Goal: Task Accomplishment & Management: Complete application form

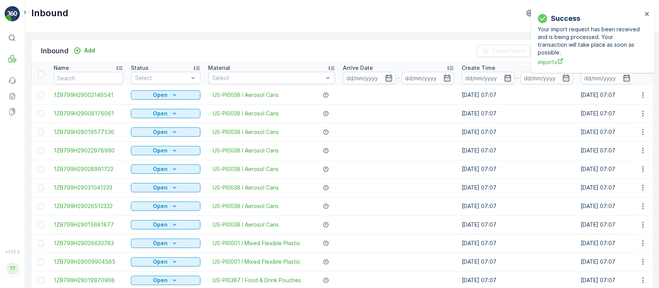
click at [644, 18] on div "Success Your import request has been received and is being processed. Your tran…" at bounding box center [590, 40] width 109 height 58
click at [648, 16] on icon "close" at bounding box center [647, 14] width 5 height 6
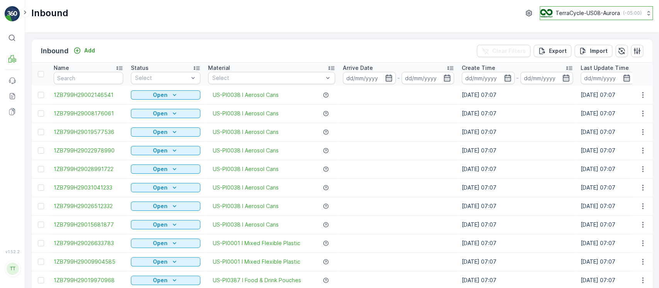
click at [624, 19] on button "TerraCycle-US08-Aurora ( -05:00 )" at bounding box center [596, 13] width 113 height 14
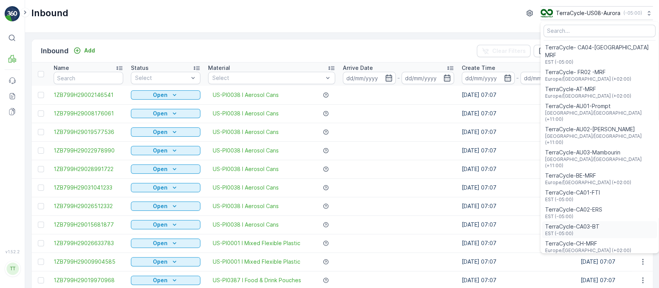
click at [583, 223] on span "TerraCycle-CA03-BT" at bounding box center [572, 227] width 54 height 8
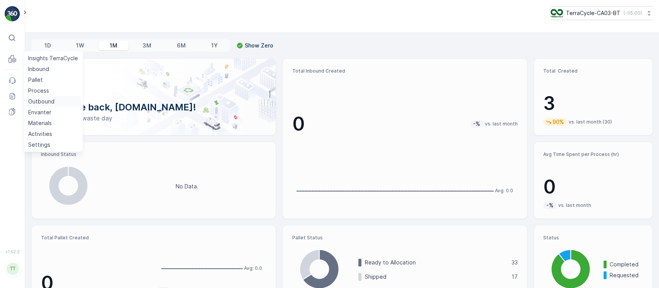
click at [48, 102] on p "Outbound" at bounding box center [41, 102] width 26 height 8
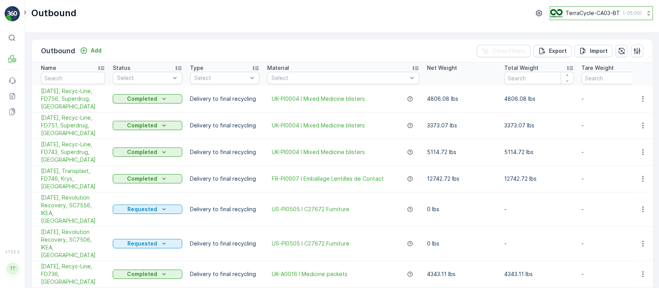
click at [632, 10] on p "( -05:00 )" at bounding box center [632, 13] width 19 height 6
type input "chn"
click at [606, 45] on div "Terracycle-CHN-MRF Asia/Shanghai (+08:00)" at bounding box center [604, 50] width 105 height 17
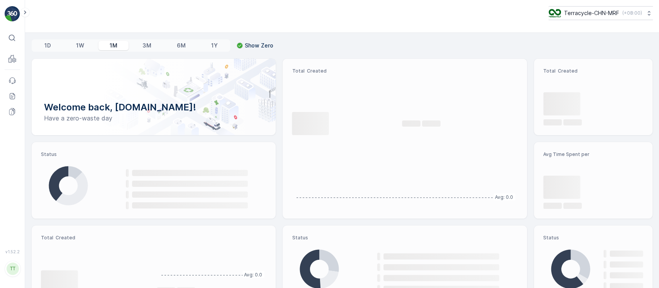
click at [606, 16] on p "Terracycle-CHN-MRF" at bounding box center [591, 13] width 55 height 8
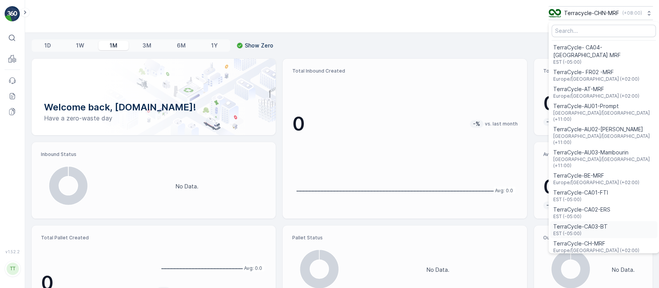
click at [594, 223] on span "TerraCycle-CA03-BT" at bounding box center [581, 227] width 54 height 8
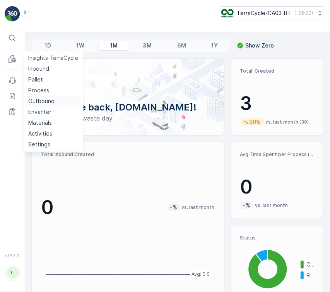
click at [44, 101] on p "Outbound" at bounding box center [41, 102] width 26 height 8
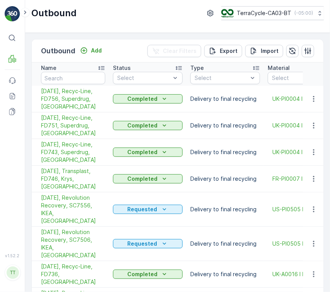
click at [148, 38] on div "Outbound Add Clear Filters Export Import Name Status Select Type Select Materia…" at bounding box center [177, 162] width 304 height 259
click at [95, 49] on p "Add" at bounding box center [96, 51] width 11 height 8
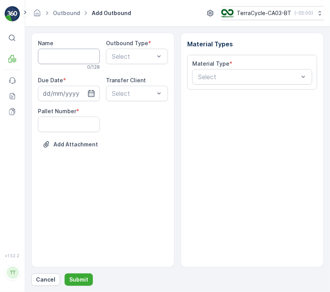
click at [83, 58] on input "Name" at bounding box center [69, 56] width 62 height 15
paste input "09/10/2025, Revolution Recovery, SC7554, IKEA, US"
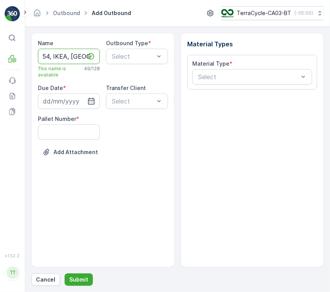
type input "09/10/2025, Revolution Recovery, SC7554, IKEA, US"
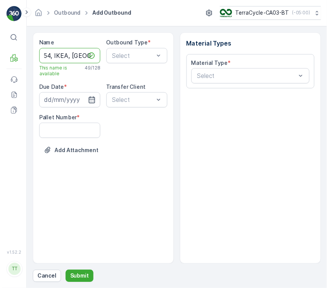
scroll to position [0, 0]
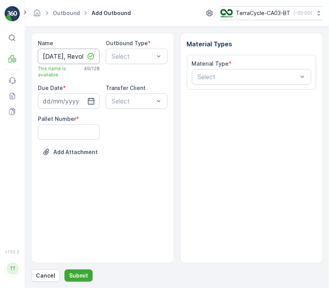
click at [56, 58] on input "09/10/2025, Revolution Recovery, SC7554, IKEA, US" at bounding box center [69, 56] width 62 height 15
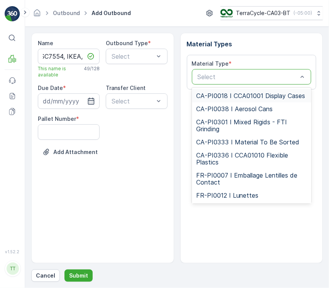
type input "US-PI0505"
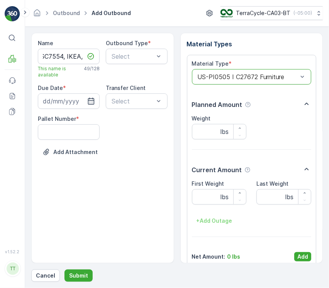
click at [292, 254] on div "Net Amount : 0 lbs Add" at bounding box center [252, 256] width 120 height 9
click at [294, 255] on button "Add" at bounding box center [302, 256] width 17 height 9
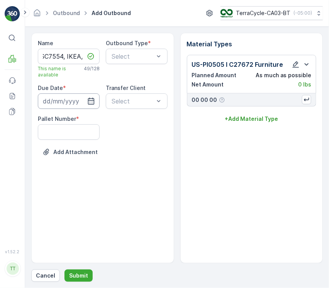
click at [77, 105] on input at bounding box center [69, 100] width 62 height 15
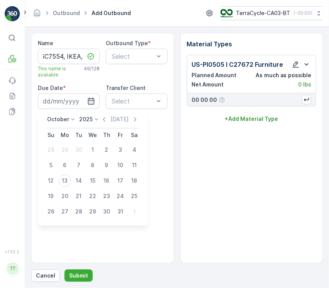
click at [69, 120] on icon at bounding box center [73, 120] width 8 height 8
click at [106, 122] on icon "button" at bounding box center [104, 120] width 8 height 8
click at [97, 165] on div "10" at bounding box center [93, 166] width 12 height 12
type input "10.09.2025"
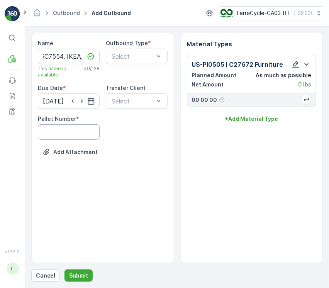
click at [62, 128] on Number "Pallet Number" at bounding box center [69, 131] width 62 height 15
type Number "1"
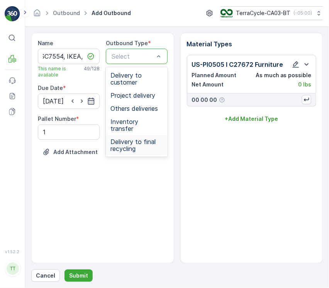
click at [143, 138] on span "Delivery to final recycling" at bounding box center [136, 145] width 53 height 14
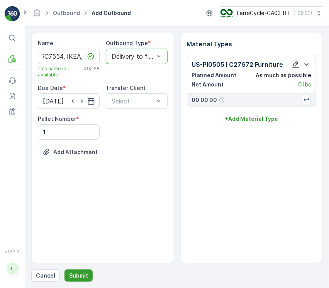
click at [78, 271] on button "Submit" at bounding box center [79, 276] width 28 height 12
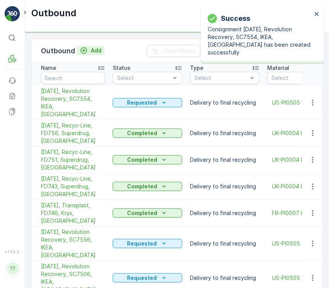
click at [93, 52] on p "Add" at bounding box center [96, 51] width 11 height 8
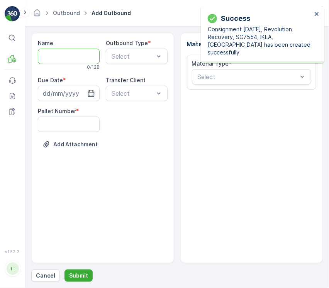
click at [82, 56] on input "Name" at bounding box center [69, 56] width 62 height 15
paste input "09/10/2025, Revolution Recovery, SC7555, IKEA, US"
type input "09/10/2025, Revolution Recovery, SC7555, IKEA, US"
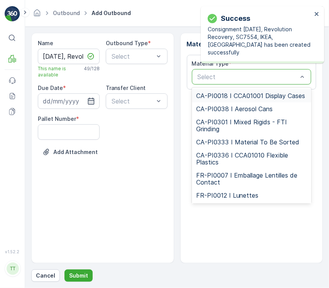
type input "US-PI0505"
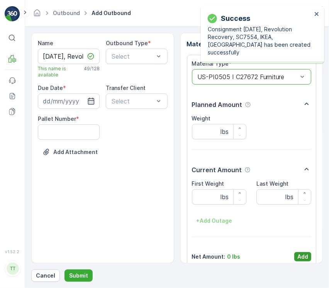
click at [302, 258] on p "Add" at bounding box center [302, 257] width 11 height 8
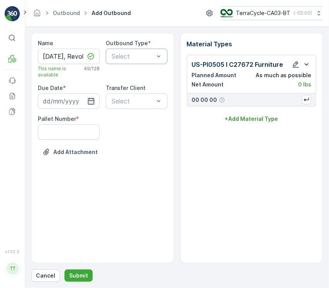
click at [130, 61] on div "Select" at bounding box center [137, 56] width 62 height 15
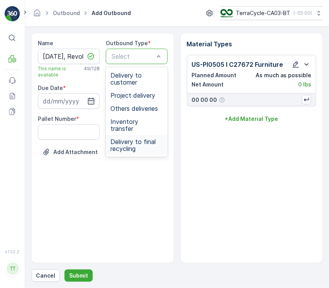
click at [130, 139] on span "Delivery to final recycling" at bounding box center [136, 145] width 53 height 14
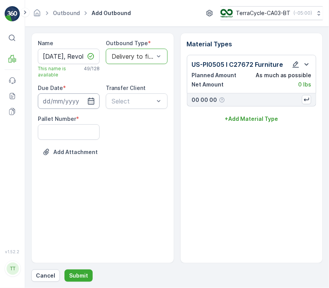
click at [82, 104] on input at bounding box center [69, 100] width 62 height 15
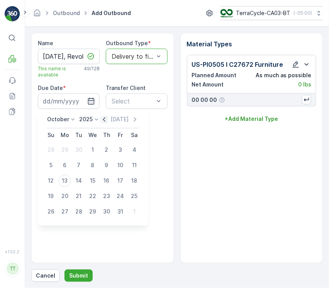
click at [107, 120] on icon "button" at bounding box center [104, 120] width 8 height 8
click at [96, 166] on div "10" at bounding box center [93, 166] width 12 height 12
type input "10.09.2025"
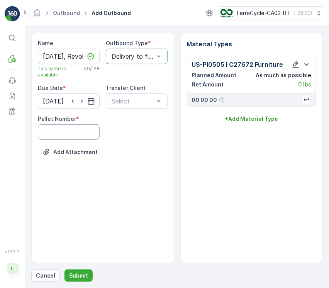
click at [68, 131] on Number "Pallet Number" at bounding box center [69, 131] width 62 height 15
type Number "1"
click at [80, 279] on p "Submit" at bounding box center [78, 276] width 19 height 8
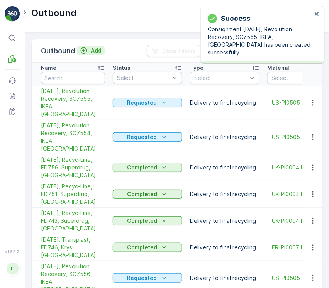
click at [84, 49] on icon "Add" at bounding box center [84, 51] width 8 height 8
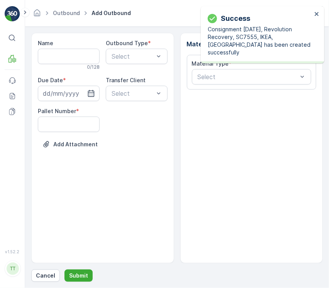
click at [76, 65] on div "0 / 128" at bounding box center [69, 67] width 62 height 6
click at [75, 63] on input "Name" at bounding box center [69, 56] width 62 height 15
paste input "09/10/2025, Revolution Recovery, SC7510, IKEA, US"
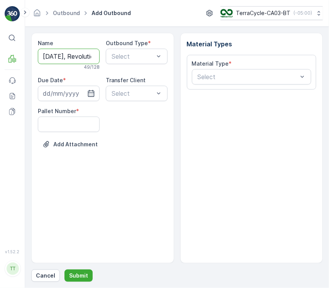
scroll to position [0, 103]
type input "09/10/2025, Revolution Recovery, SC7510, IKEA, US"
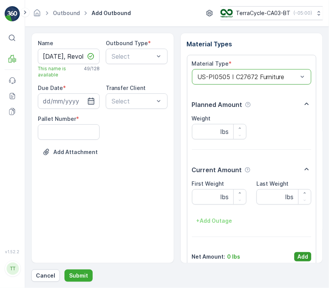
click at [306, 254] on p "Add" at bounding box center [302, 257] width 11 height 8
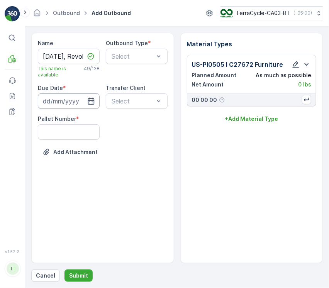
click at [69, 101] on input at bounding box center [69, 100] width 62 height 15
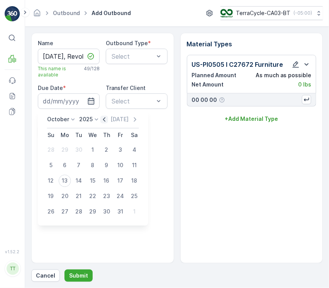
click at [108, 122] on icon "button" at bounding box center [104, 120] width 8 height 8
click at [93, 165] on div "10" at bounding box center [93, 166] width 12 height 12
type input "10.09.2025"
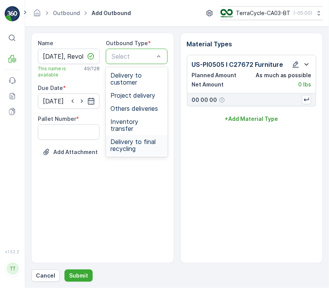
click at [127, 138] on span "Delivery to final recycling" at bounding box center [136, 145] width 53 height 14
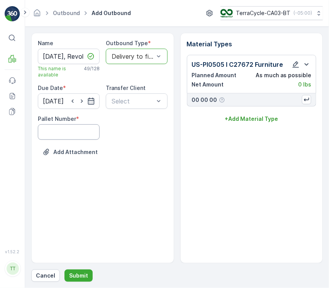
click at [86, 129] on Number "Pallet Number" at bounding box center [69, 131] width 62 height 15
type Number "1"
click at [69, 279] on p "Submit" at bounding box center [78, 276] width 19 height 8
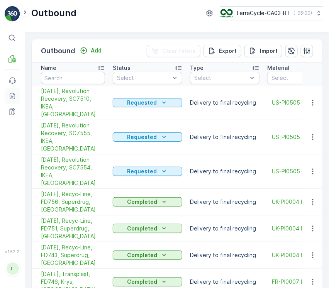
click at [12, 97] on icon at bounding box center [12, 96] width 8 height 8
click at [93, 50] on p "Add" at bounding box center [96, 51] width 11 height 8
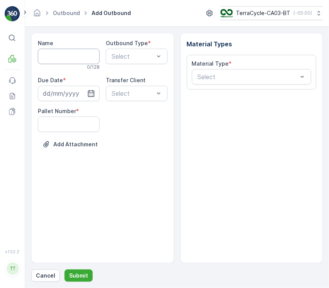
click at [93, 51] on input "Name" at bounding box center [69, 56] width 62 height 15
paste input "09/30/2025, Starlux Corp, SC7492, Industrial Waste Services, US"
type input "09/30/2025, Starlux Corp, SC7492, Industrial Waste Services, US"
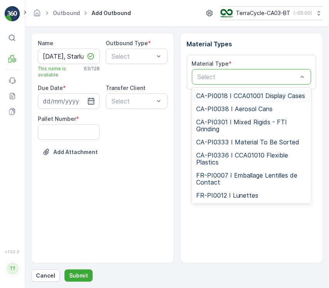
type input "US-PI0493"
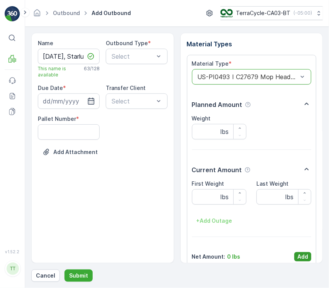
click at [305, 252] on button "Add" at bounding box center [302, 256] width 17 height 9
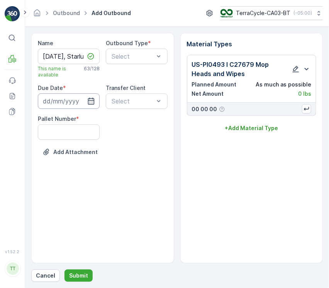
click at [67, 98] on input at bounding box center [69, 100] width 62 height 15
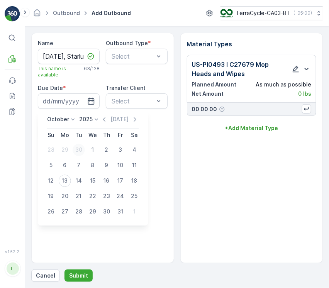
click at [80, 148] on div "30" at bounding box center [79, 150] width 12 height 12
type input "30.09.2025"
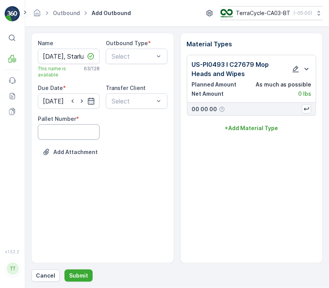
click at [69, 129] on Number "Pallet Number" at bounding box center [69, 131] width 62 height 15
type Number "1"
click at [126, 67] on div "Outbound Type * Select" at bounding box center [137, 58] width 62 height 39
click at [126, 63] on div "Select" at bounding box center [137, 56] width 62 height 15
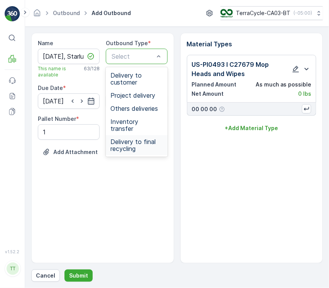
click at [131, 138] on span "Delivery to final recycling" at bounding box center [136, 145] width 53 height 14
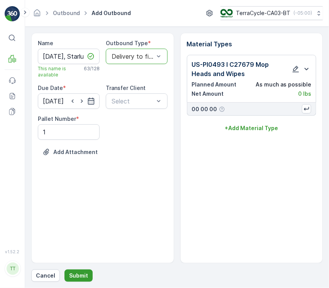
click at [87, 273] on button "Submit" at bounding box center [79, 276] width 28 height 12
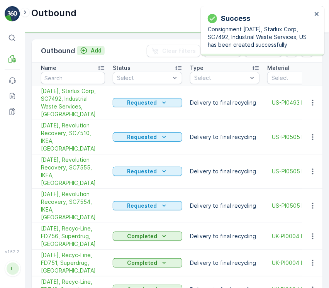
click at [92, 49] on p "Add" at bounding box center [96, 51] width 11 height 8
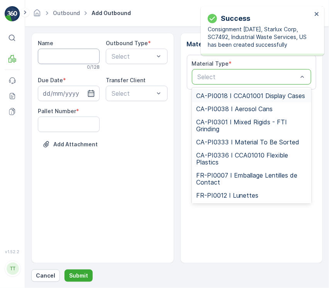
click at [61, 63] on input "Name" at bounding box center [69, 56] width 62 height 15
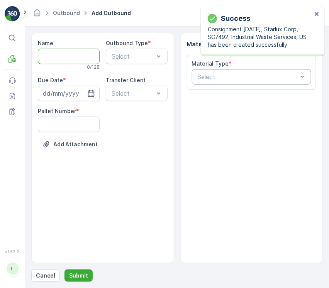
paste input "09/29/2025, Starlux Corp, SC7461, Cartier, US"
type input "09/29/2025, Starlux Corp, SC7461, Cartier, US"
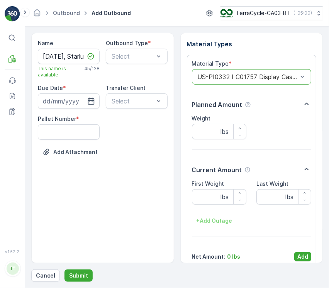
click at [297, 256] on p "Add" at bounding box center [302, 257] width 11 height 8
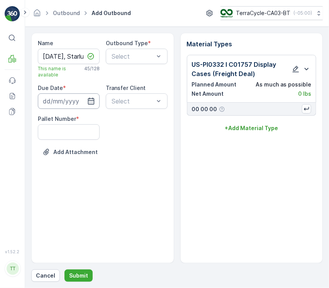
click at [72, 98] on input at bounding box center [69, 100] width 62 height 15
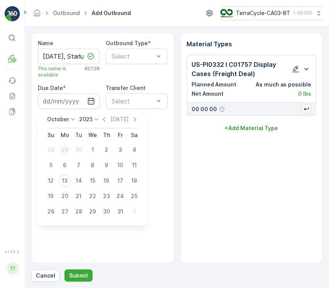
click at [66, 155] on div "29" at bounding box center [65, 150] width 12 height 12
type input "29.09.2025"
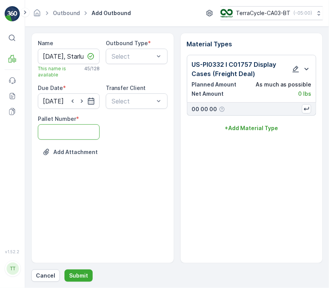
click at [63, 139] on Number "Pallet Number" at bounding box center [69, 131] width 62 height 15
type Number "1"
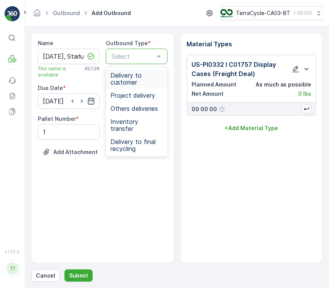
click at [134, 51] on div "Select" at bounding box center [137, 56] width 62 height 15
click at [145, 138] on span "Delivery to final recycling" at bounding box center [136, 145] width 53 height 14
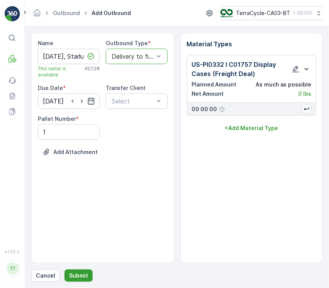
click at [80, 274] on p "Submit" at bounding box center [78, 276] width 19 height 8
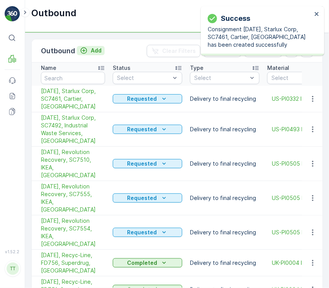
click at [88, 51] on div "Add" at bounding box center [91, 51] width 22 height 8
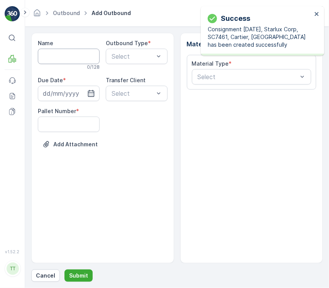
click at [74, 60] on input "Name" at bounding box center [69, 56] width 62 height 15
paste input "09/03/2025, Starlux Corp, SC7417, Richemont N.A., US"
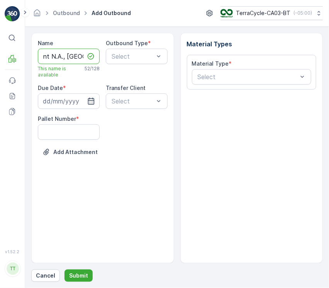
type input "09/03/2025, Starlux Corp, SC7417, Richemont N.A., US"
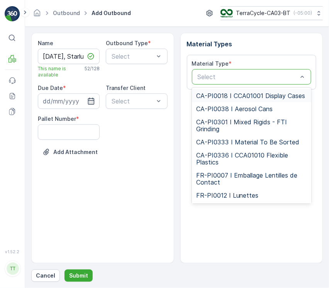
type input "US-PI0485"
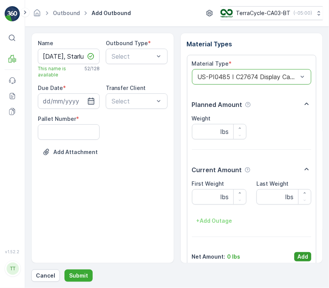
click at [299, 255] on p "Add" at bounding box center [302, 257] width 11 height 8
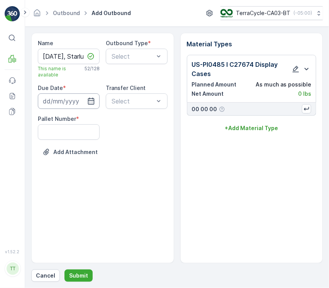
click at [65, 99] on input at bounding box center [69, 100] width 62 height 15
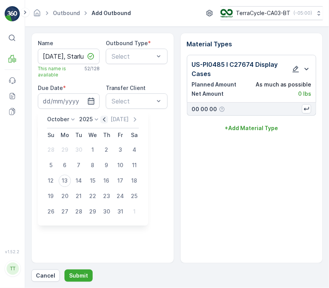
click at [105, 117] on icon "button" at bounding box center [104, 119] width 2 height 4
click at [92, 151] on div "3" at bounding box center [93, 150] width 12 height 12
type input "03.09.2025"
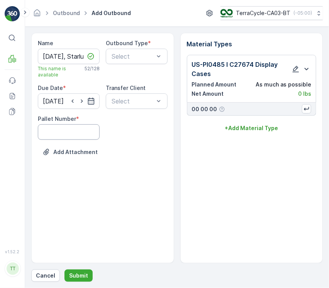
click at [75, 128] on Number "Pallet Number" at bounding box center [69, 131] width 62 height 15
type Number "1"
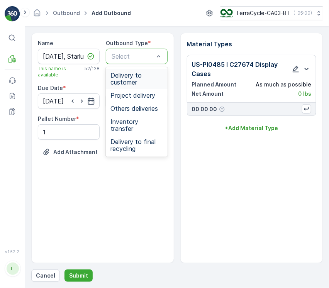
click at [125, 61] on div "Select" at bounding box center [137, 56] width 62 height 15
click at [136, 138] on span "Delivery to final recycling" at bounding box center [136, 145] width 53 height 14
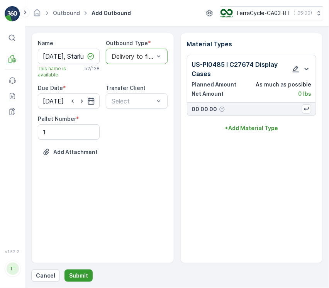
click at [75, 273] on p "Submit" at bounding box center [78, 276] width 19 height 8
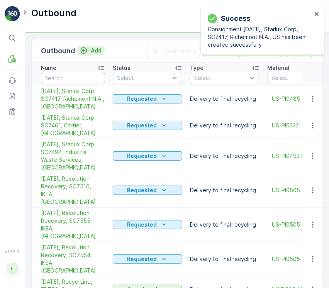
drag, startPoint x: 78, startPoint y: 46, endPoint x: 83, endPoint y: 49, distance: 6.2
click at [83, 49] on button "Add" at bounding box center [91, 50] width 28 height 9
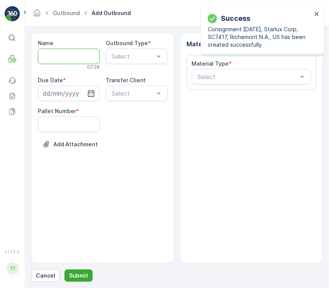
click at [76, 59] on input "Name" at bounding box center [69, 56] width 62 height 15
paste input "09/30/2025, Greenpath Enterprises, SC7920, John Paul Mitchell Systems, US"
type input "09/30/2025, Greenpath Enterprises, SC7920, John Paul Mitchell Systems, US"
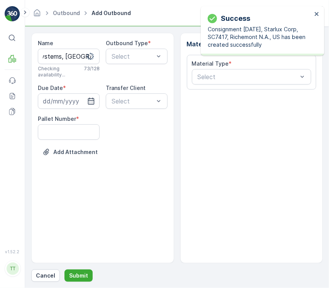
scroll to position [0, 0]
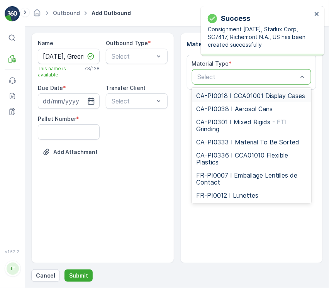
type input "US-PI0482"
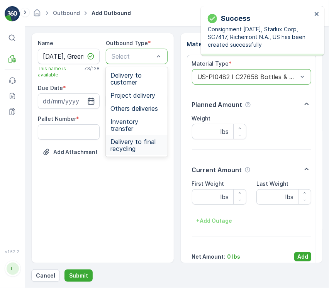
click at [144, 138] on span "Delivery to final recycling" at bounding box center [136, 145] width 53 height 14
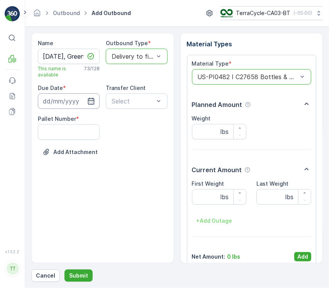
click at [65, 97] on input at bounding box center [69, 100] width 62 height 15
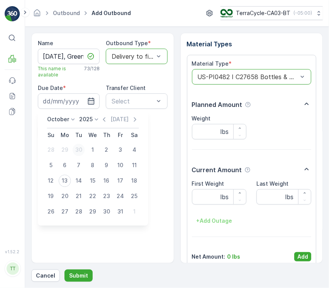
click at [83, 148] on div "30" at bounding box center [79, 150] width 12 height 12
type input "30.09.2025"
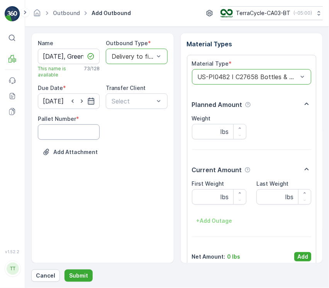
click at [96, 130] on Number "Pallet Number" at bounding box center [69, 131] width 62 height 15
click at [303, 258] on p "Add" at bounding box center [302, 257] width 11 height 8
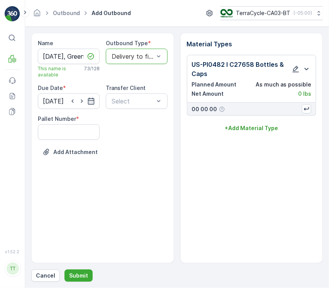
click at [60, 135] on div "Name 09/30/2025, Greenpath Enterprises, SC7920, John Paul Mitchell Systems, US …" at bounding box center [103, 103] width 130 height 128
drag, startPoint x: 60, startPoint y: 135, endPoint x: 60, endPoint y: 139, distance: 4.7
click at [60, 135] on Number "Pallet Number" at bounding box center [69, 131] width 62 height 15
type Number "1"
click at [85, 272] on p "Submit" at bounding box center [78, 276] width 19 height 8
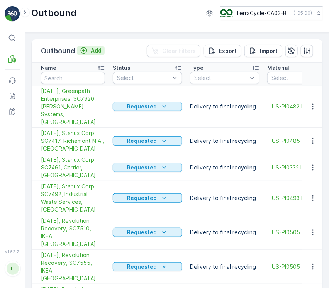
click at [88, 51] on div "Add" at bounding box center [91, 51] width 22 height 8
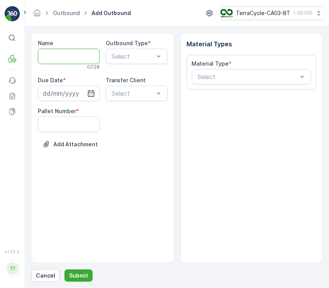
click at [81, 56] on input "Name" at bounding box center [69, 56] width 62 height 15
paste input "09/08/2025, Greenpath Enterprises, SC7467, John Paul Mitchell Systems, US"
type input "09/08/2025, Greenpath Enterprises, SC7467, John Paul Mitchell Systems, US"
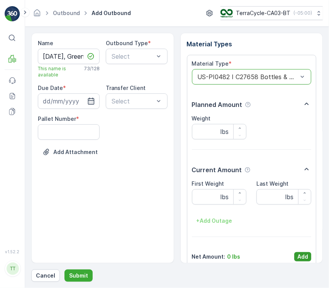
click at [306, 255] on button "Add" at bounding box center [302, 256] width 17 height 9
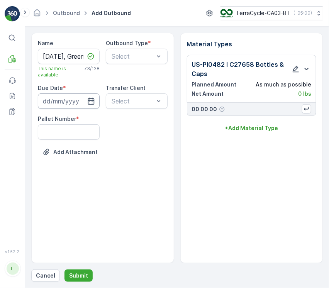
click at [58, 102] on input at bounding box center [69, 100] width 62 height 15
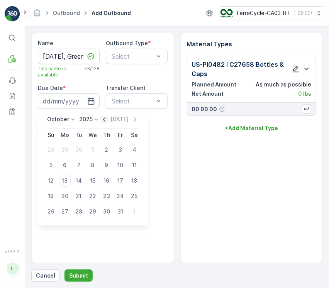
click at [108, 121] on icon "button" at bounding box center [104, 120] width 8 height 8
click at [67, 163] on div "8" at bounding box center [65, 166] width 12 height 12
type input "08.09.2025"
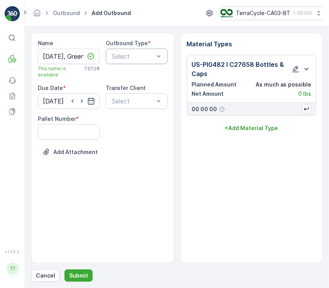
click at [132, 62] on div "Select" at bounding box center [137, 56] width 62 height 15
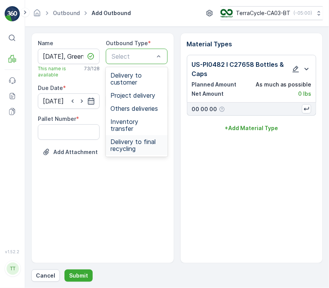
click at [131, 138] on span "Delivery to final recycling" at bounding box center [136, 145] width 53 height 14
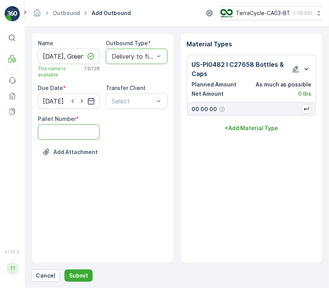
drag, startPoint x: 79, startPoint y: 131, endPoint x: 80, endPoint y: 138, distance: 7.0
click at [79, 132] on Number "Pallet Number" at bounding box center [69, 131] width 62 height 15
type Number "1"
click at [86, 157] on button "Add Attachment" at bounding box center [70, 152] width 65 height 12
click at [79, 277] on p "Submit" at bounding box center [78, 276] width 19 height 8
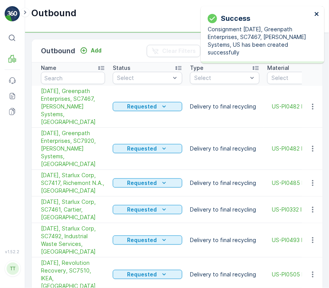
click at [316, 16] on icon "close" at bounding box center [316, 14] width 5 height 6
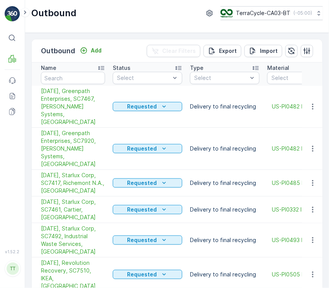
click at [93, 46] on div "Outbound Add" at bounding box center [73, 51] width 64 height 11
click at [91, 51] on p "Add" at bounding box center [96, 51] width 11 height 8
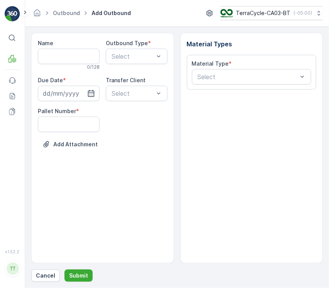
click at [81, 57] on input "Name" at bounding box center [69, 56] width 62 height 15
paste input "09/10/2025, Greenpath Enterprises, SC7568, John Paul Mitchell Systems, US"
type input "09/10/2025, Greenpath Enterprises, SC7568, John Paul Mitchell Systems, US"
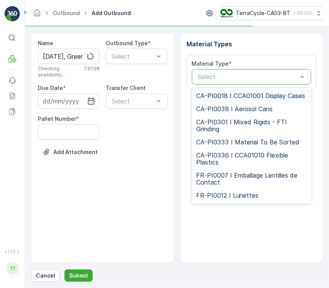
type input "US-PI0131"
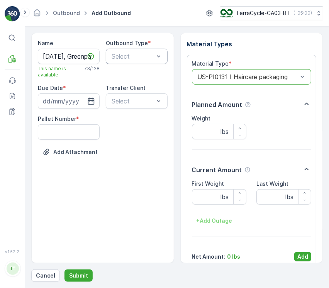
click at [138, 63] on div "Outbound Type * Select" at bounding box center [137, 58] width 62 height 39
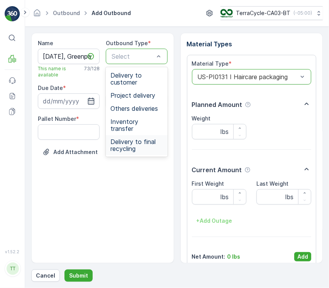
click at [121, 141] on span "Delivery to final recycling" at bounding box center [136, 145] width 53 height 14
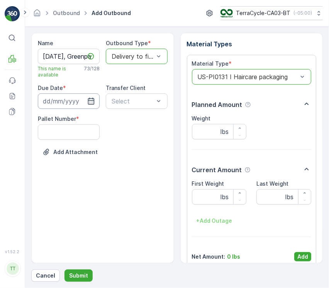
click at [87, 108] on input at bounding box center [69, 100] width 62 height 15
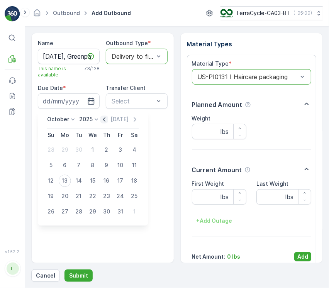
click at [108, 120] on icon "button" at bounding box center [104, 120] width 8 height 8
click at [92, 167] on div "10" at bounding box center [93, 166] width 12 height 12
type input "10.09.2025"
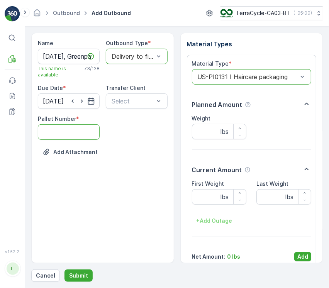
drag, startPoint x: 80, startPoint y: 130, endPoint x: 79, endPoint y: 135, distance: 5.3
click at [80, 130] on Number "Pallet Number" at bounding box center [69, 131] width 62 height 15
type Number "1"
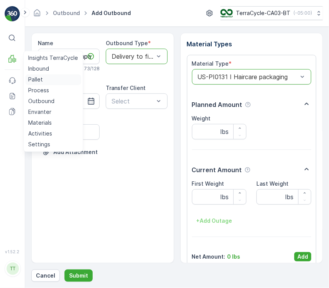
click at [36, 75] on link "Pallet" at bounding box center [53, 80] width 56 height 11
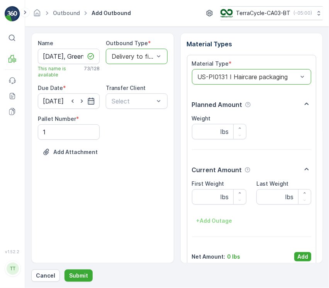
drag, startPoint x: 297, startPoint y: 258, endPoint x: 278, endPoint y: 257, distance: 19.0
click at [295, 258] on button "Add" at bounding box center [302, 256] width 17 height 9
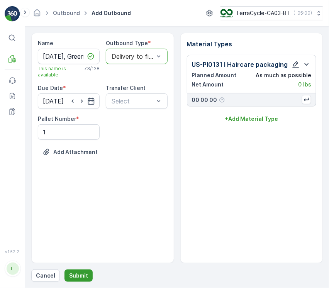
click at [73, 275] on p "Submit" at bounding box center [78, 276] width 19 height 8
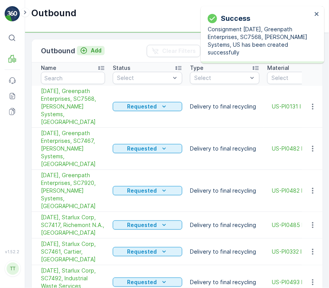
click at [93, 47] on p "Add" at bounding box center [96, 51] width 11 height 8
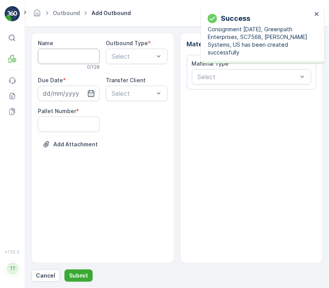
click at [88, 58] on input "Name" at bounding box center [69, 56] width 62 height 15
paste input "09/08/2025, Greenpath Enterprises, SC7469, John Paul Mitchell Systems, US"
type input "09/08/2025, Greenpath Enterprises, SC7469, John Paul Mitchell Systems, US"
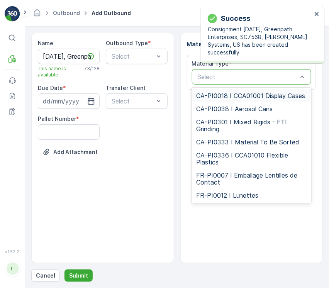
click at [226, 76] on div at bounding box center [248, 76] width 102 height 7
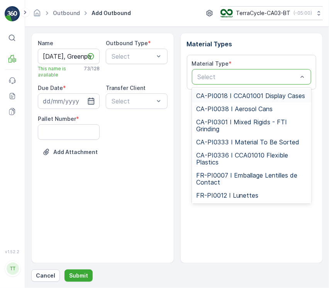
click at [226, 76] on div at bounding box center [248, 76] width 102 height 7
paste input "US-PI0482"
type input "US-PI0482"
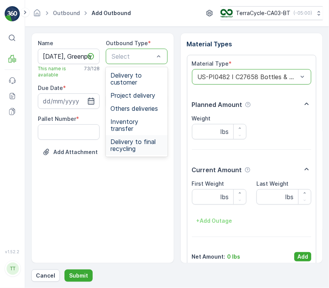
click at [139, 138] on span "Delivery to final recycling" at bounding box center [136, 145] width 53 height 14
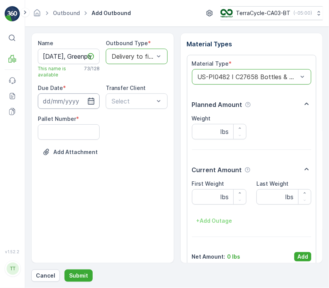
click at [85, 105] on input at bounding box center [69, 100] width 62 height 15
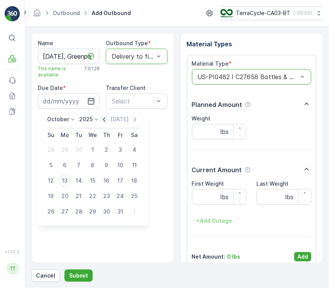
click at [105, 119] on icon "button" at bounding box center [104, 120] width 8 height 8
click at [66, 164] on div "8" at bounding box center [65, 166] width 12 height 12
type input "08.09.2025"
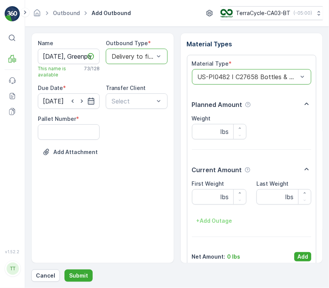
click at [61, 137] on Number "Pallet Number" at bounding box center [69, 131] width 62 height 15
type Number "1"
click at [307, 255] on button "Add" at bounding box center [302, 256] width 17 height 9
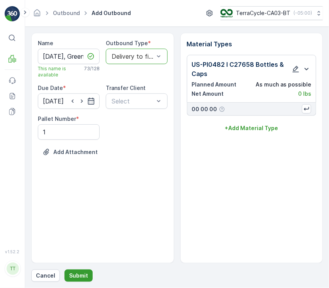
click at [82, 274] on p "Submit" at bounding box center [78, 276] width 19 height 8
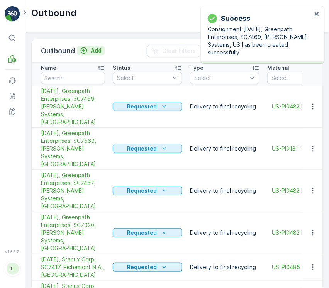
click at [93, 48] on p "Add" at bounding box center [96, 51] width 11 height 8
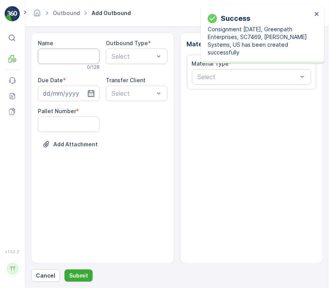
click at [82, 54] on input "Name" at bounding box center [69, 56] width 62 height 15
paste input "09/08/2025, Greenpath Enterprises, SC7468, John Paul Mitchell Systems, US"
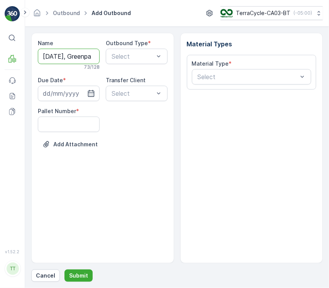
scroll to position [0, 177]
type input "09/08/2025, Greenpath Enterprises, SC7468, John Paul Mitchell Systems, US"
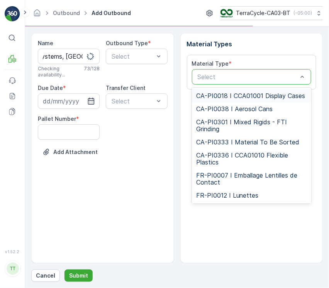
scroll to position [0, 0]
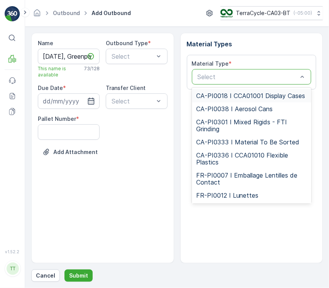
click at [294, 75] on div at bounding box center [248, 76] width 102 height 7
paste input "US-PI0482"
type input "US-PI0482"
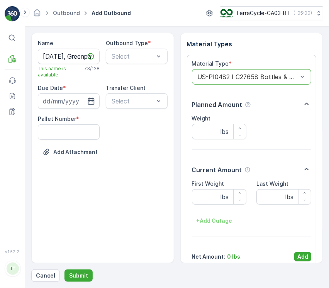
click at [302, 260] on p "Add" at bounding box center [302, 257] width 11 height 8
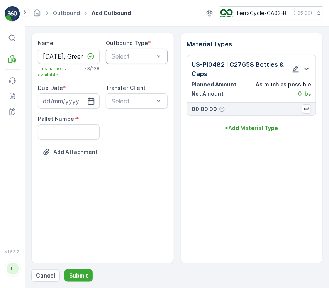
click at [134, 62] on div "Select" at bounding box center [137, 56] width 62 height 15
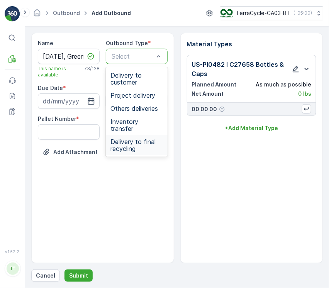
click at [138, 138] on span "Delivery to final recycling" at bounding box center [136, 145] width 53 height 14
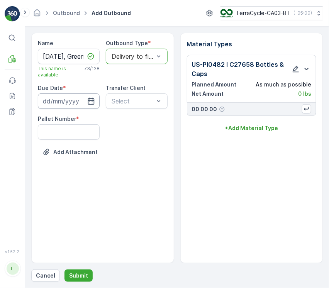
drag, startPoint x: 80, startPoint y: 100, endPoint x: 84, endPoint y: 106, distance: 7.1
click at [79, 100] on input at bounding box center [69, 100] width 62 height 15
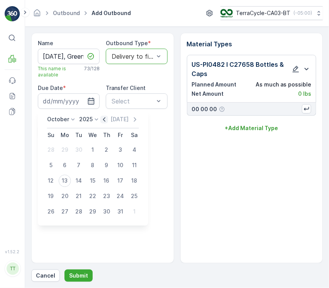
click at [107, 122] on icon "button" at bounding box center [104, 120] width 8 height 8
click at [68, 167] on div "8" at bounding box center [65, 166] width 12 height 12
type input "08.09.2025"
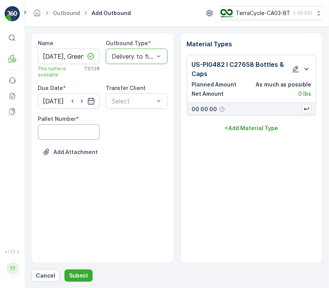
click at [78, 130] on Number "Pallet Number" at bounding box center [69, 131] width 62 height 15
type Number "1"
click at [83, 271] on button "Submit" at bounding box center [79, 276] width 28 height 12
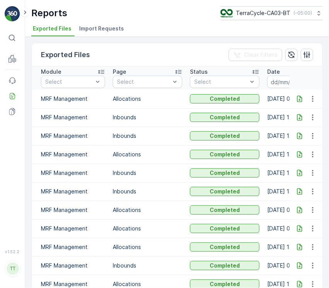
click at [95, 24] on li "Import Requests" at bounding box center [102, 29] width 49 height 13
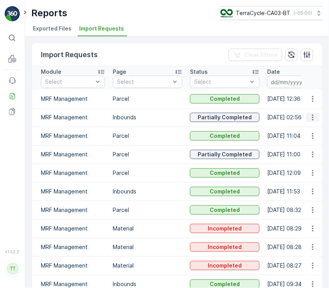
click at [310, 114] on icon "button" at bounding box center [313, 118] width 8 height 8
click at [151, 116] on p "Inbounds" at bounding box center [148, 118] width 70 height 8
click at [312, 119] on icon "button" at bounding box center [312, 118] width 1 height 6
click at [312, 125] on span "See More Details" at bounding box center [303, 129] width 45 height 8
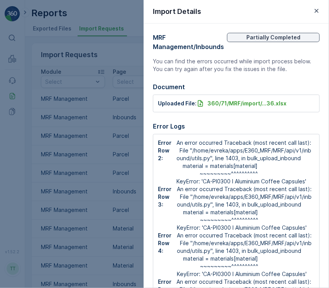
click at [139, 123] on div at bounding box center [164, 144] width 329 height 288
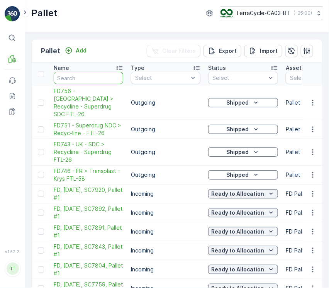
click at [75, 79] on input "text" at bounding box center [89, 78] width 70 height 12
paste input "SC7568,"
type input "SC7568,"
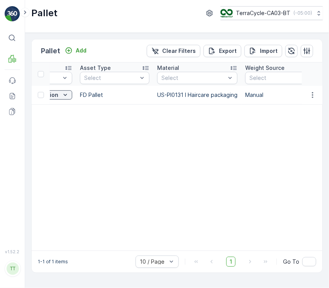
scroll to position [0, 206]
